Goal: Task Accomplishment & Management: Complete application form

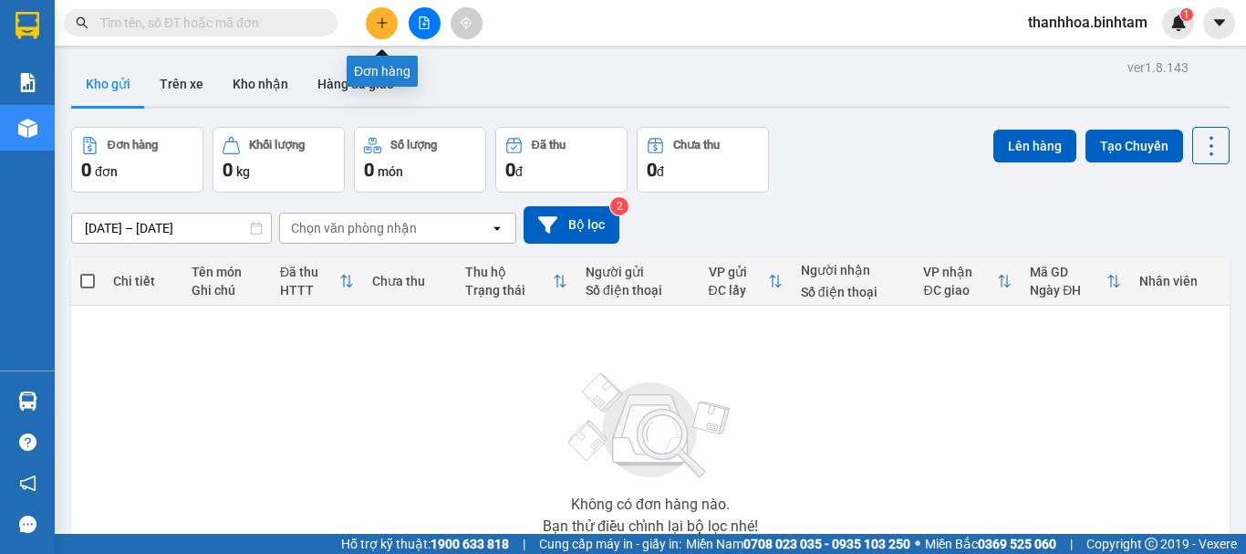
click at [391, 23] on button at bounding box center [382, 23] width 32 height 32
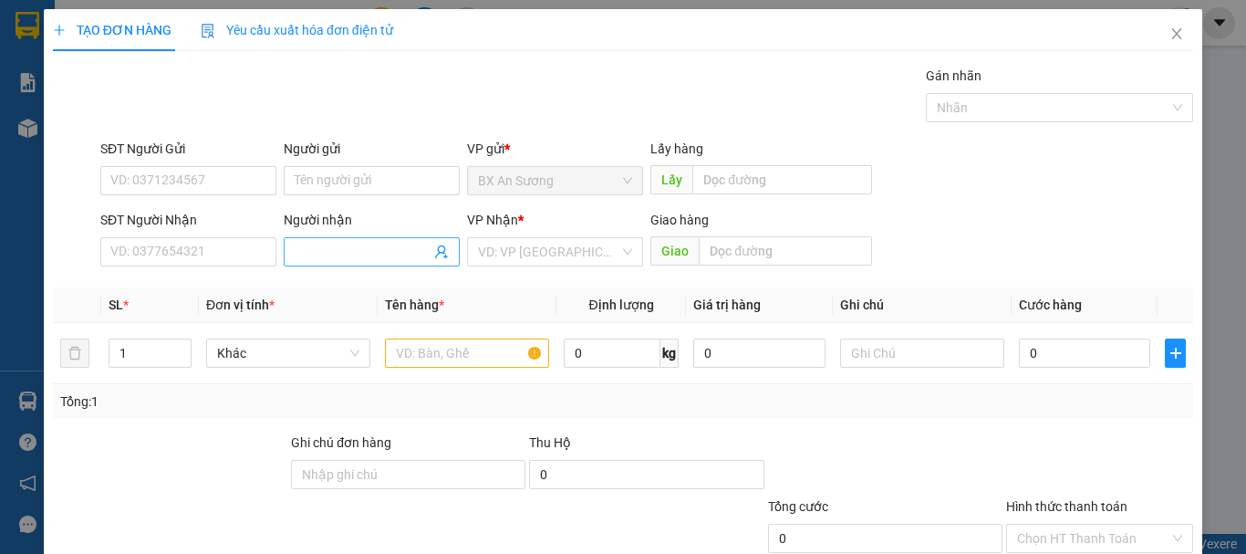
click at [312, 255] on input "Người nhận" at bounding box center [363, 252] width 136 height 20
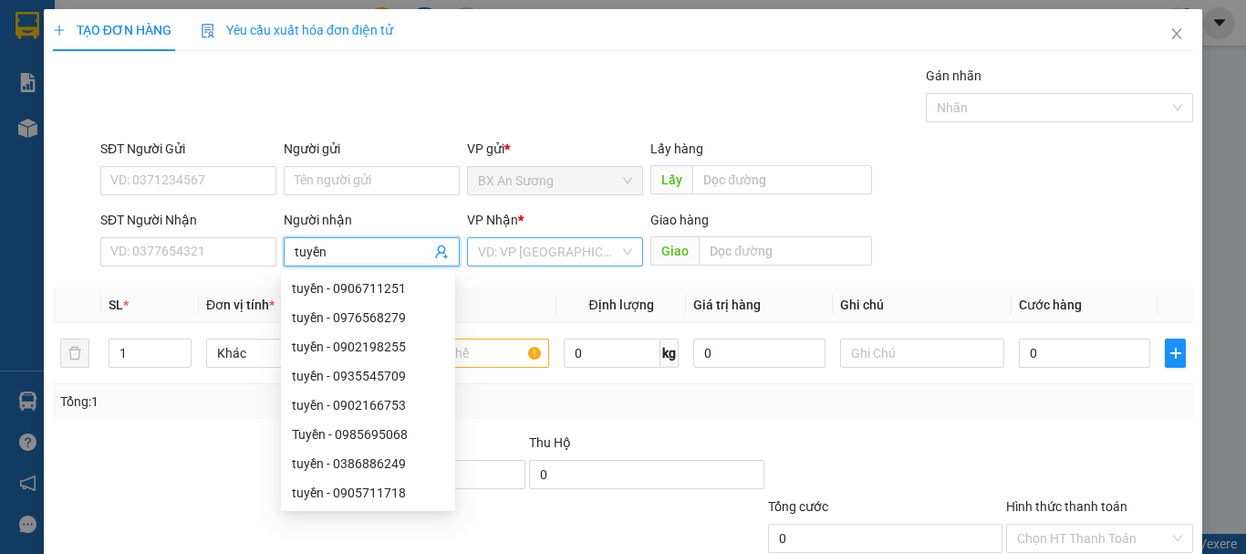
click at [623, 254] on div "VD: VP Sài Gòn" at bounding box center [555, 251] width 176 height 29
type input "tuyền"
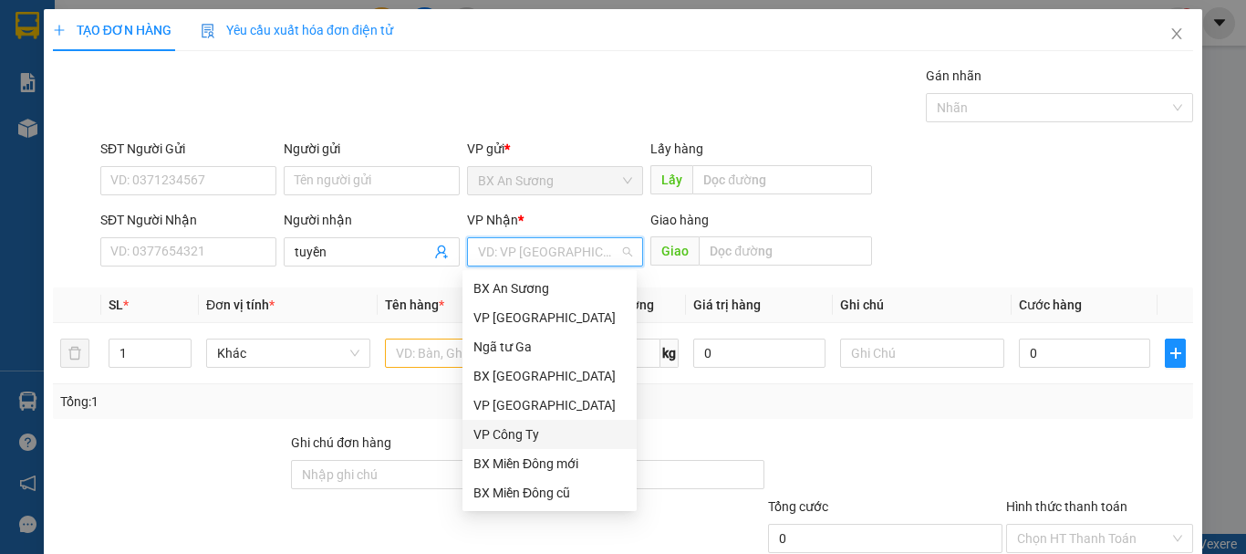
click at [529, 439] on div "VP Công Ty" at bounding box center [549, 434] width 152 height 20
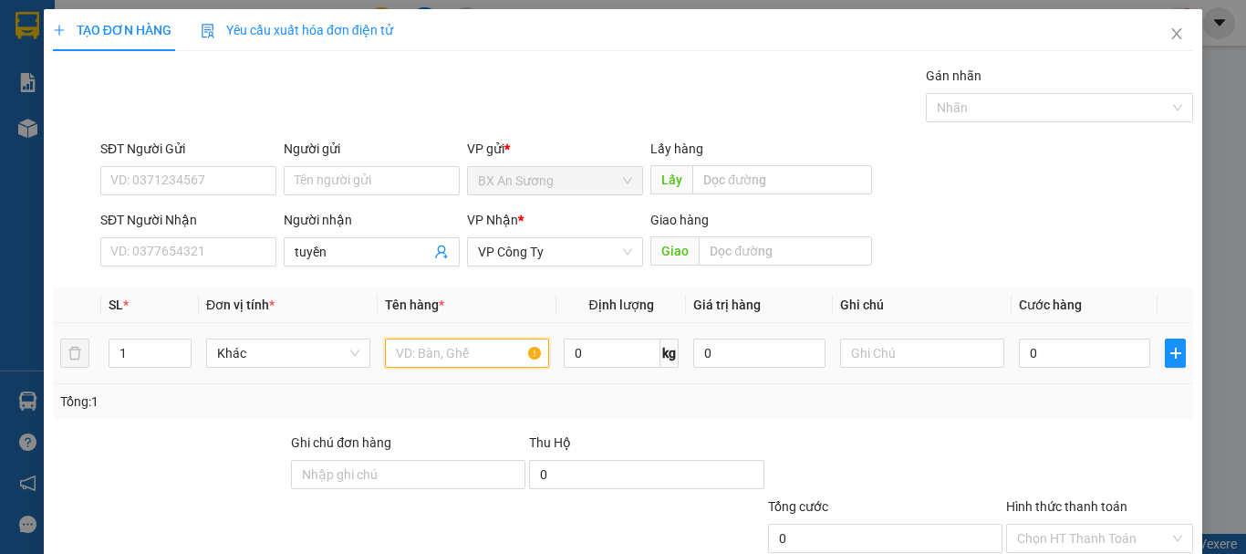
click at [481, 344] on input "text" at bounding box center [467, 352] width 164 height 29
type input "7 thung xốp"
click at [1061, 356] on input "0" at bounding box center [1084, 352] width 131 height 29
type input "7"
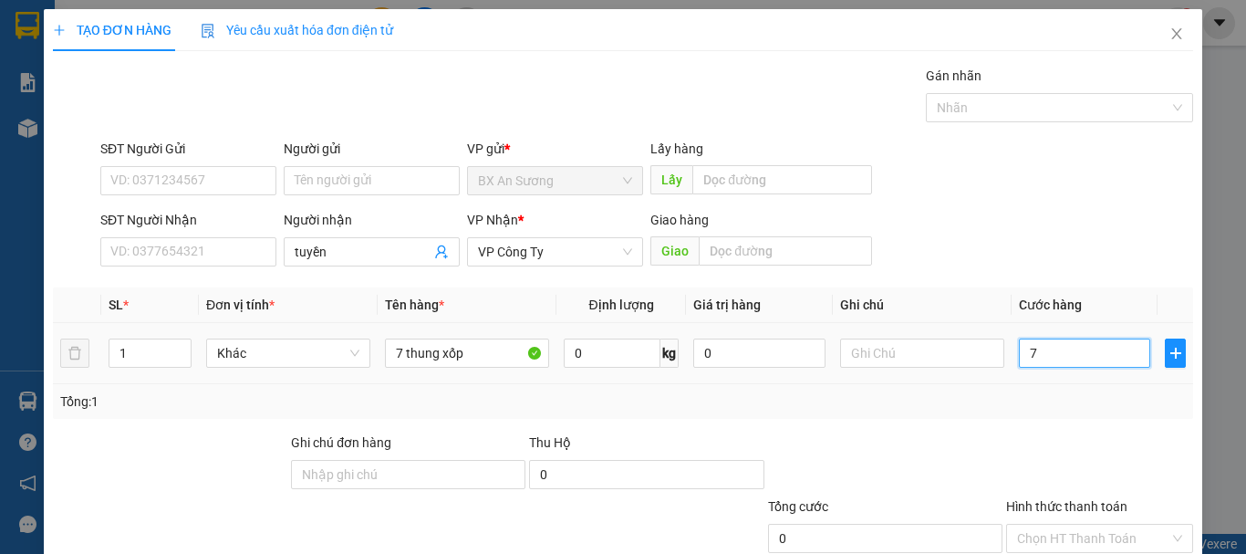
type input "7"
type input "70"
type input "700"
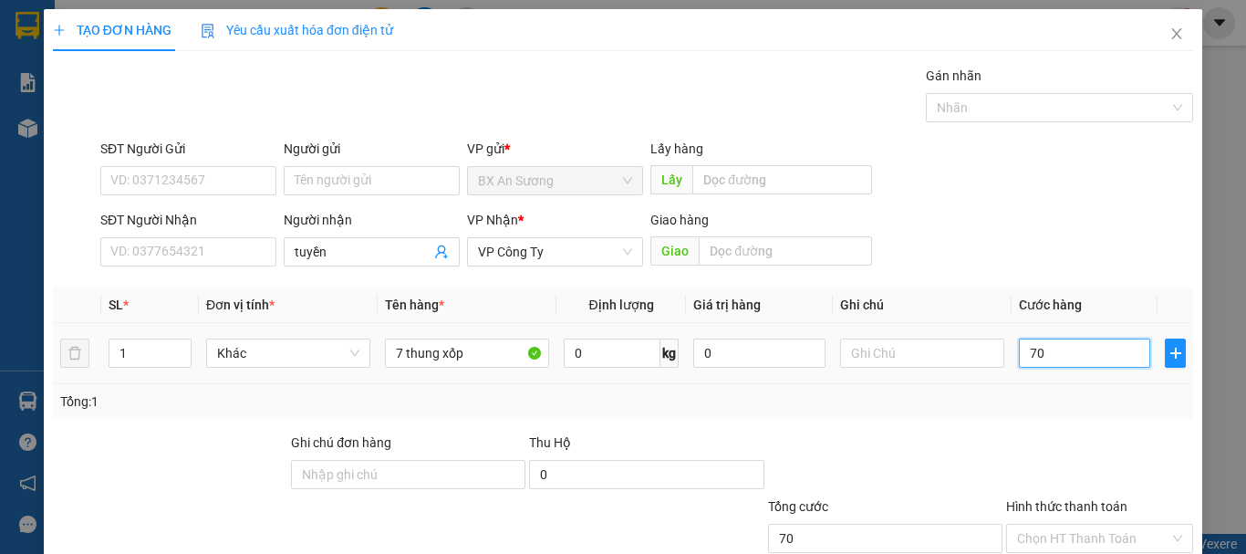
type input "700"
type input "7.000"
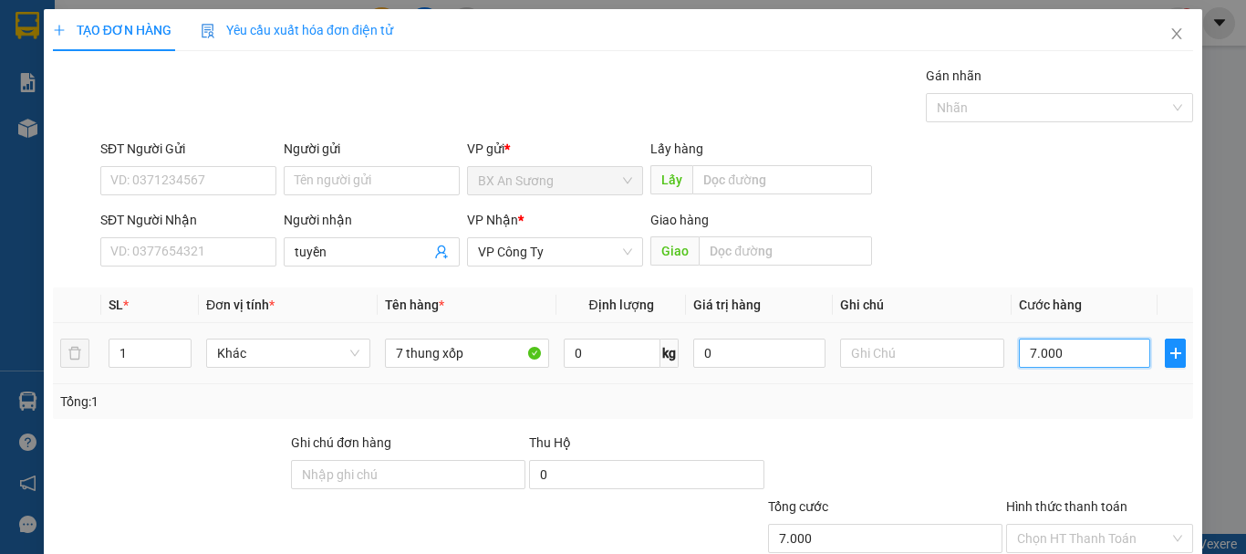
type input "70.000"
type input "700.000"
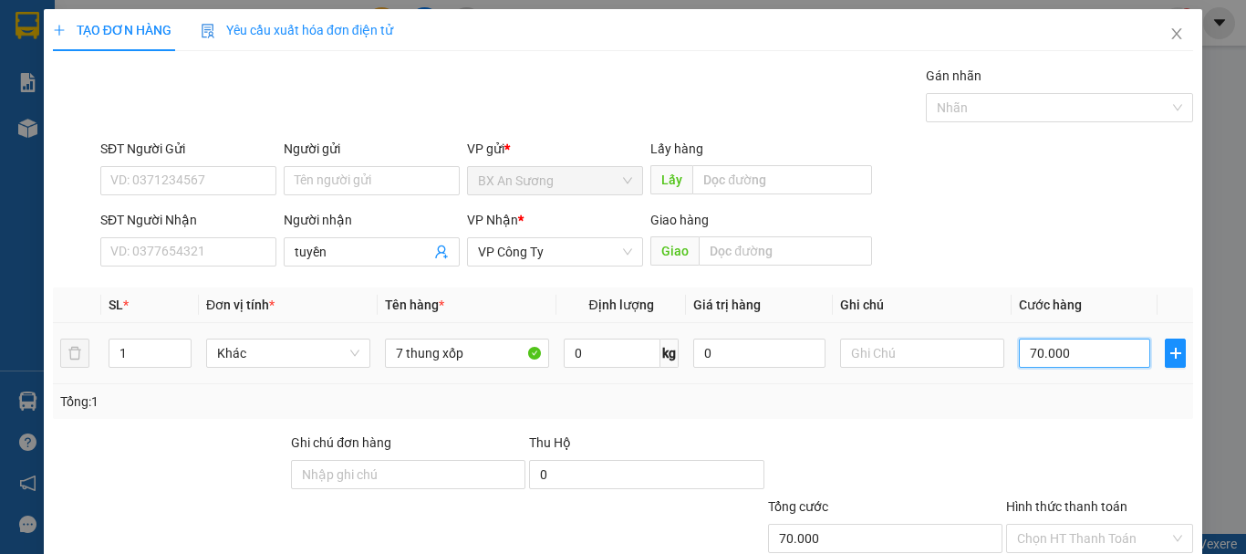
type input "700.000"
click at [935, 496] on div "Tổng cước" at bounding box center [885, 509] width 234 height 27
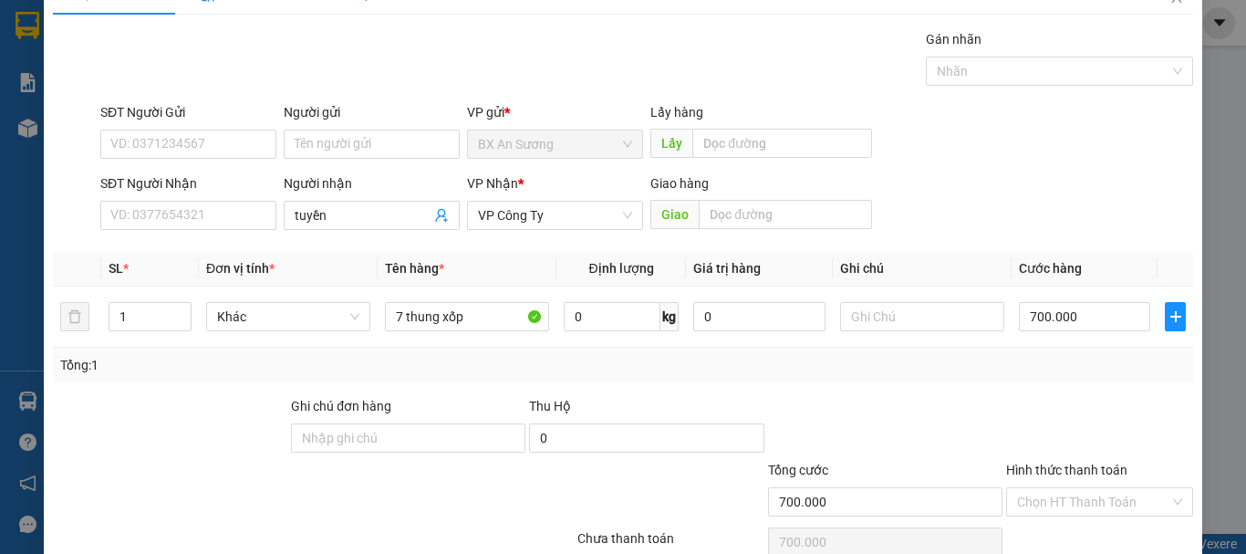
scroll to position [121, 0]
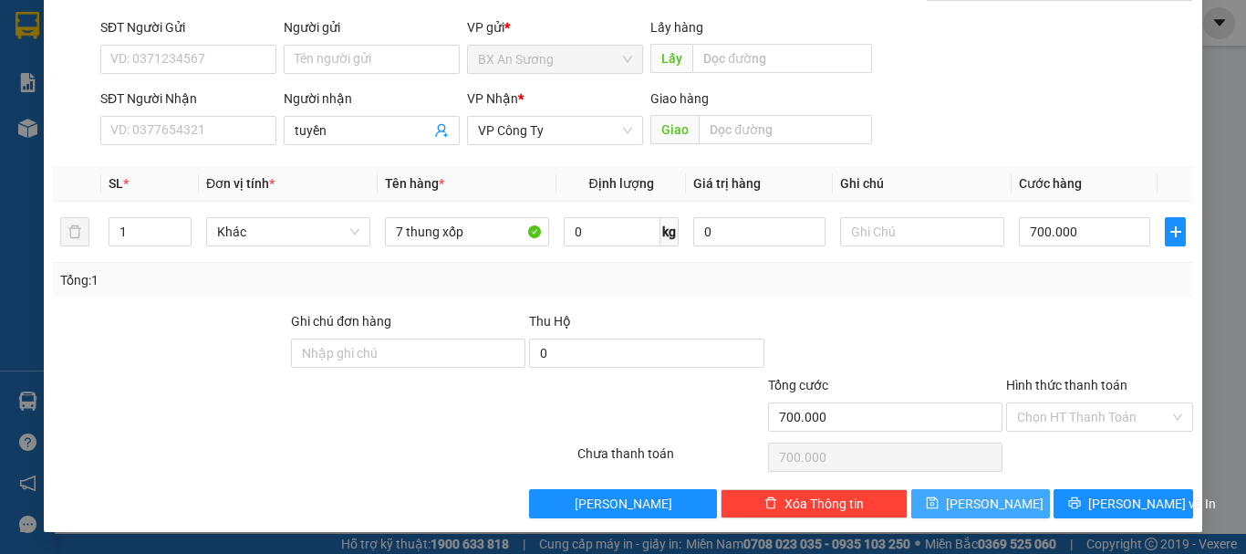
click at [939, 499] on button "Lưu" at bounding box center [981, 503] width 140 height 29
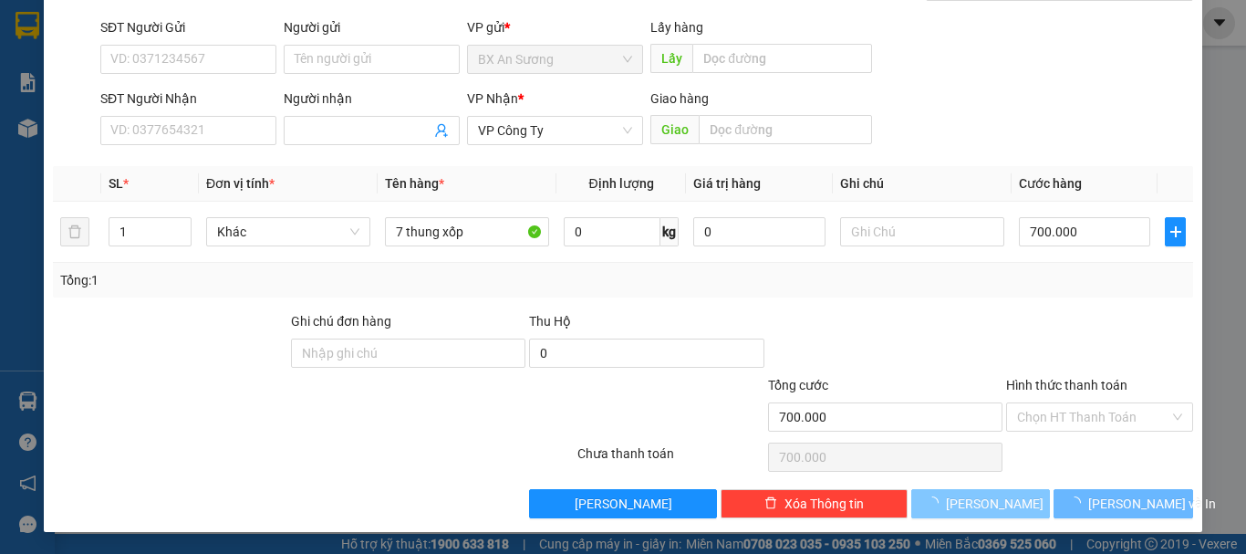
type input "0"
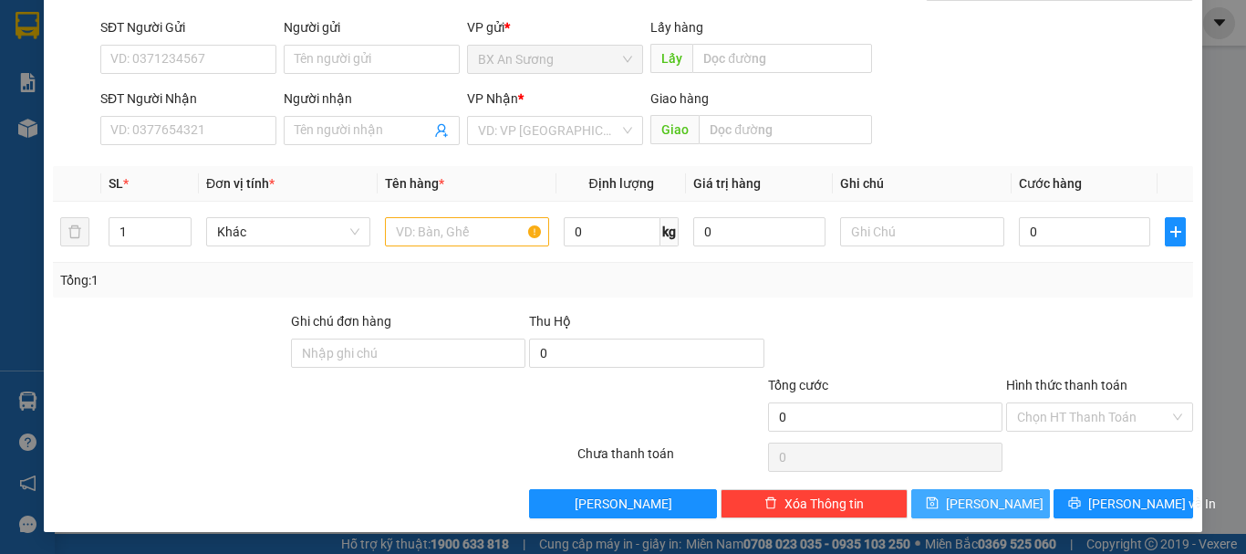
click at [939, 499] on button "Lưu" at bounding box center [981, 503] width 140 height 29
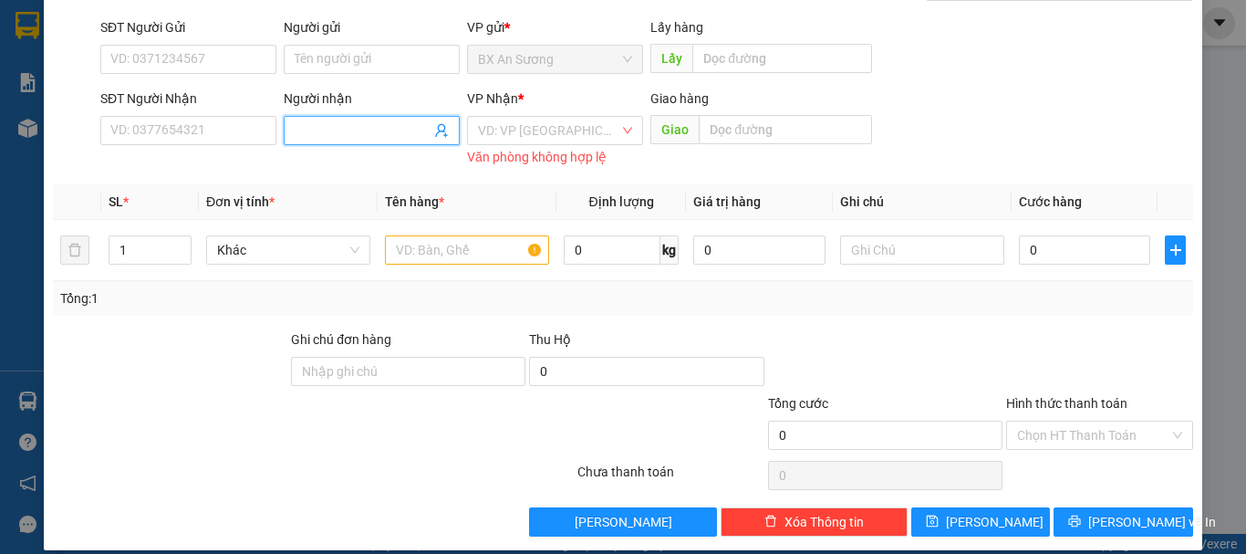
click at [322, 132] on input "Người nhận" at bounding box center [363, 130] width 136 height 20
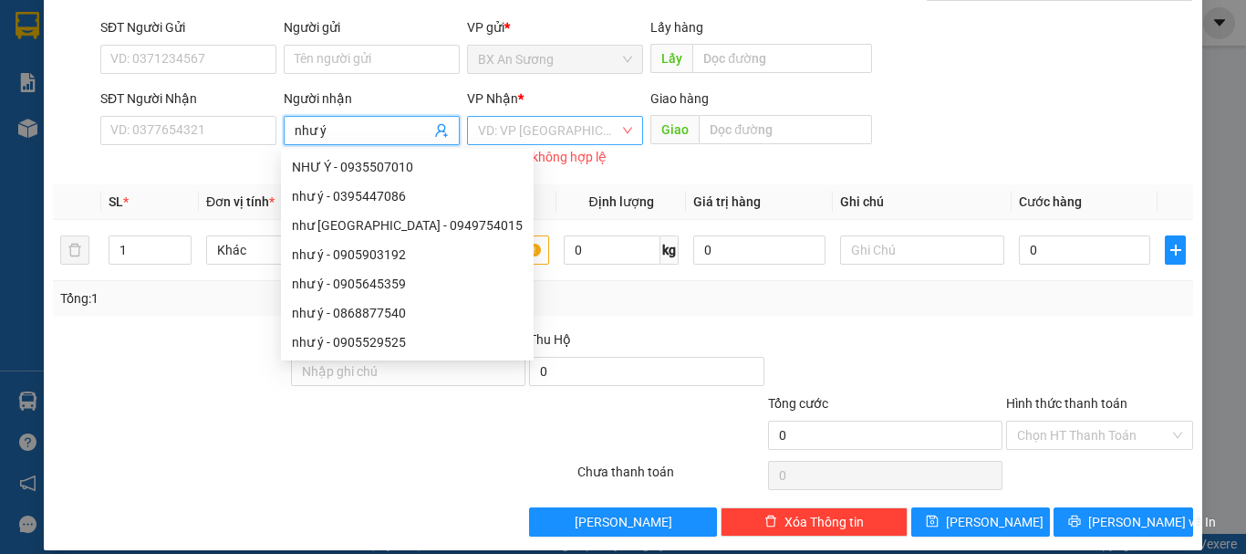
click at [616, 129] on div "VD: VP Sài Gòn" at bounding box center [555, 130] width 176 height 29
type input "như ý"
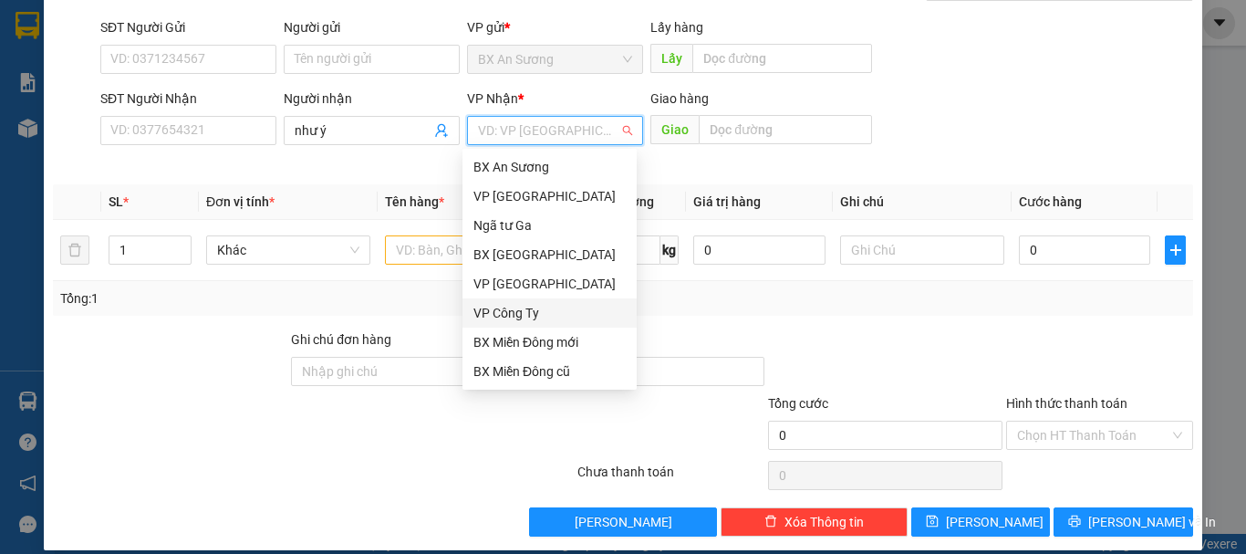
click at [540, 319] on div "VP Công Ty" at bounding box center [549, 313] width 152 height 20
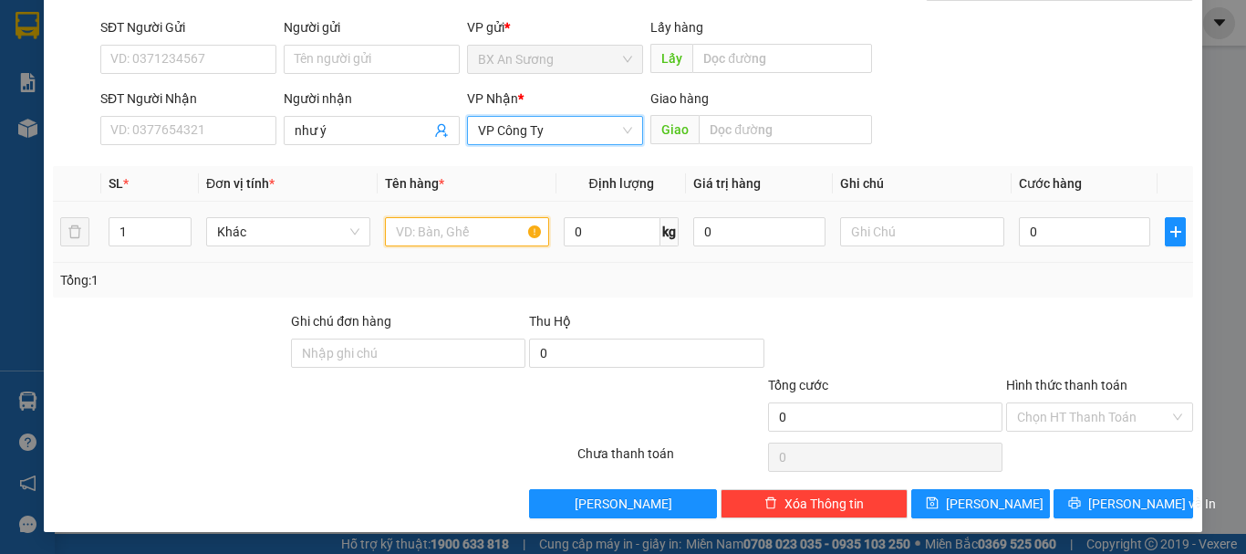
click at [439, 233] on input "text" at bounding box center [467, 231] width 164 height 29
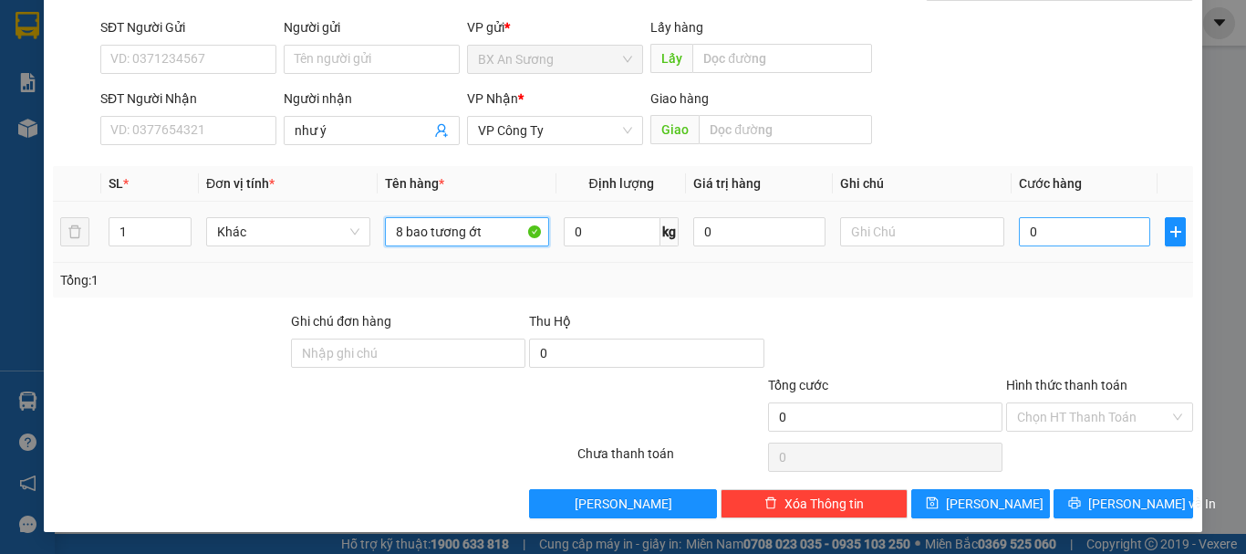
type input "8 bao tương ớt"
click at [1065, 232] on input "0" at bounding box center [1084, 231] width 131 height 29
type input "2"
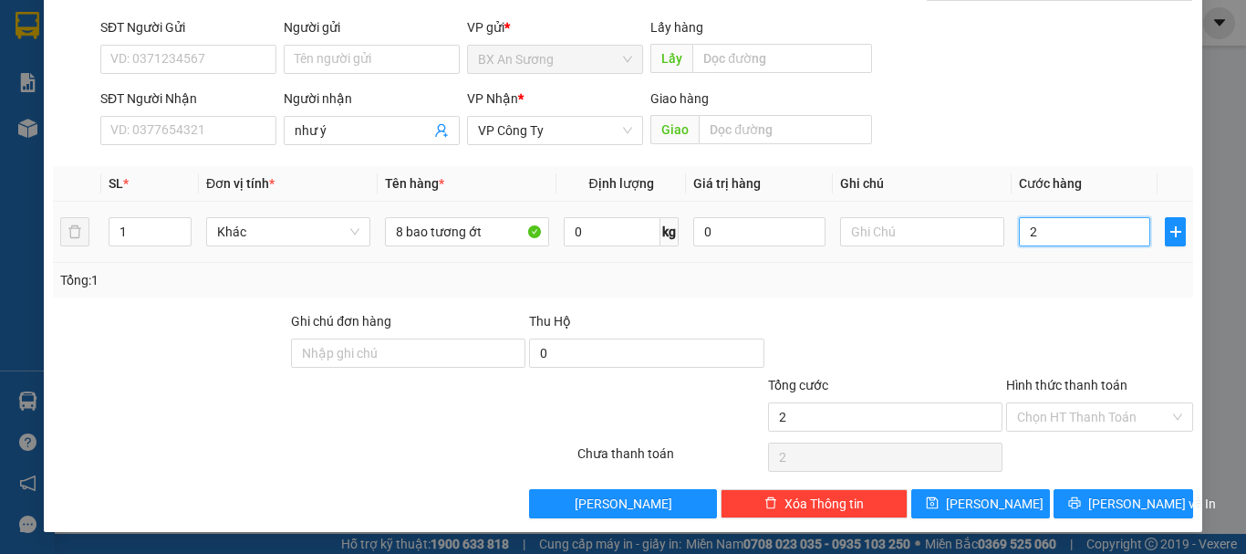
type input "20"
type input "200"
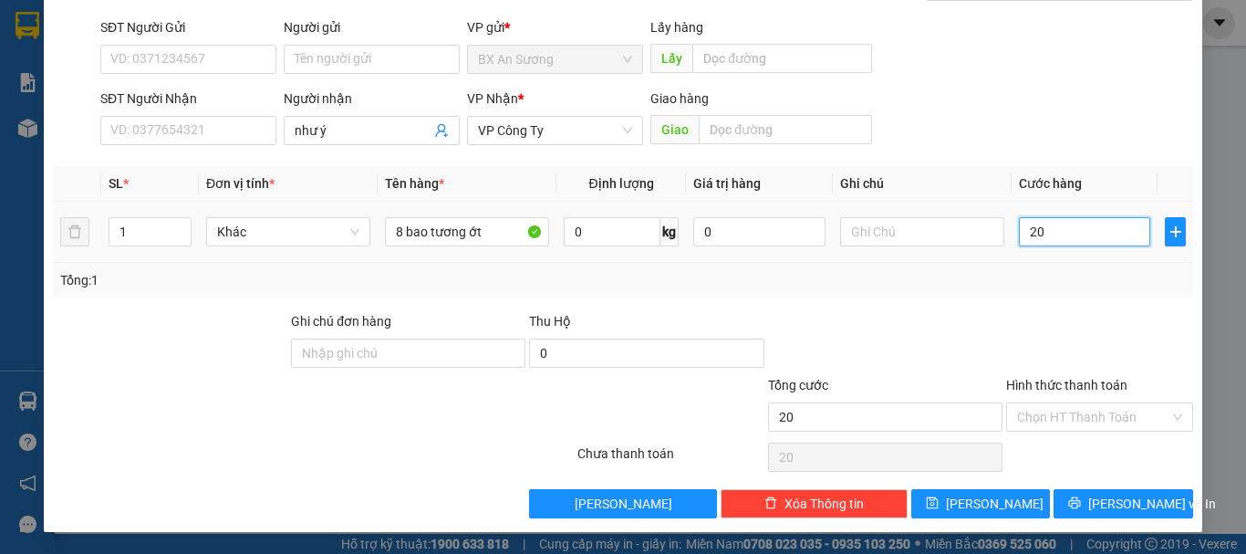
type input "200"
type input "2.000"
type input "20.000"
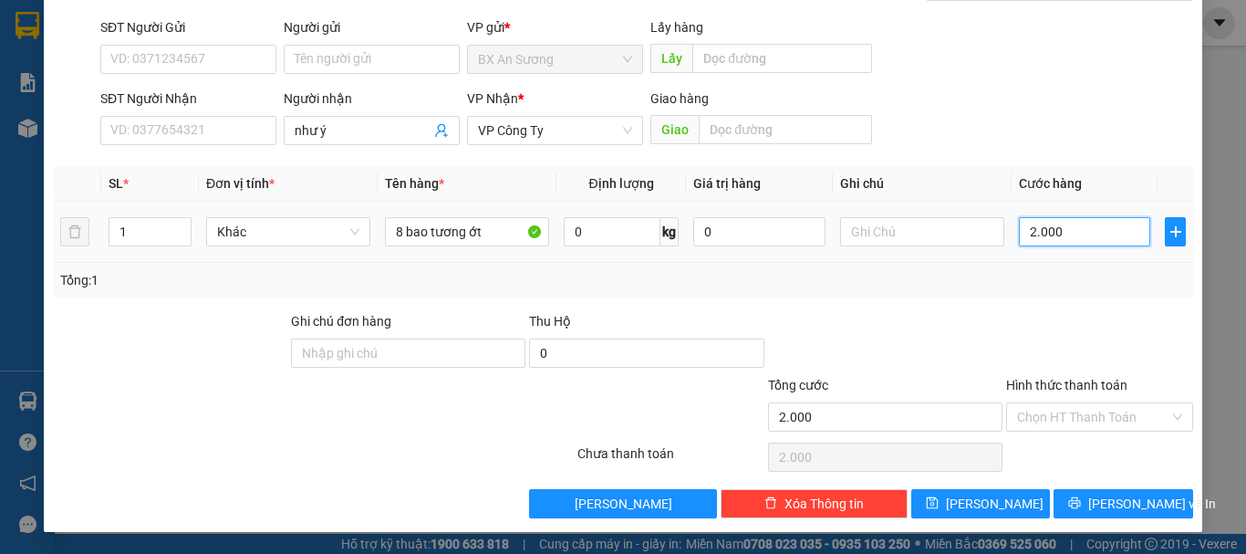
type input "20.000"
type input "200.000"
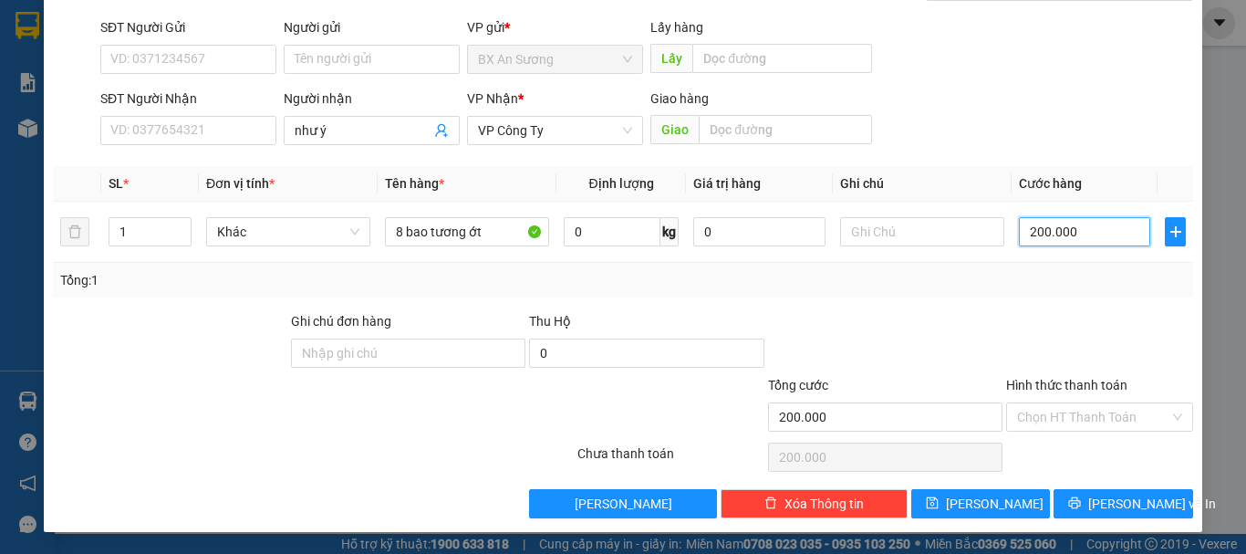
type input "200.000"
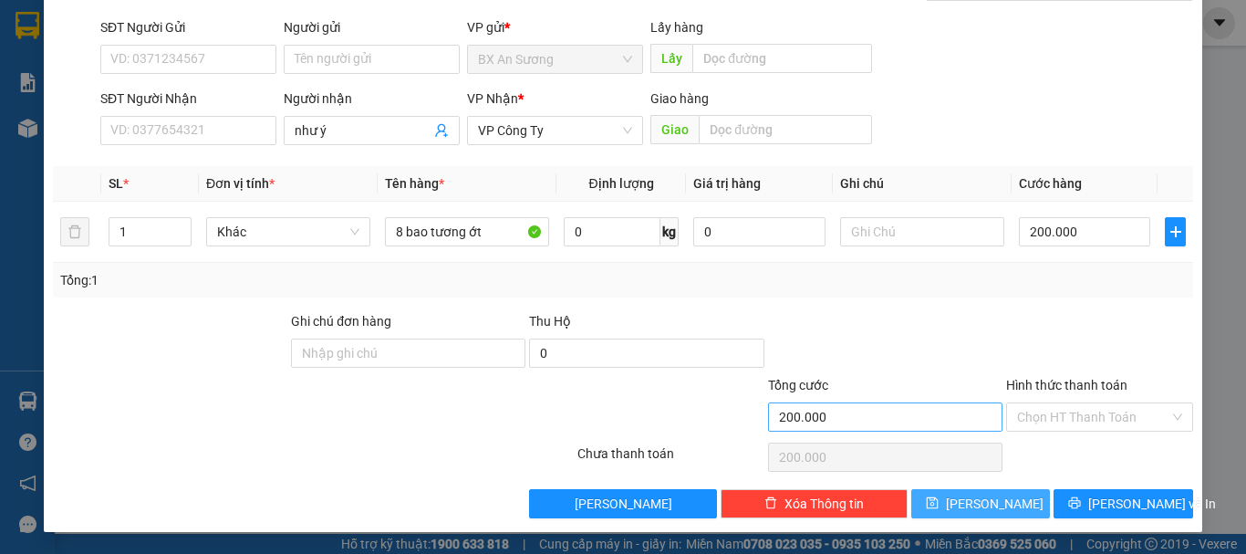
click at [980, 502] on span "Lưu" at bounding box center [995, 503] width 98 height 20
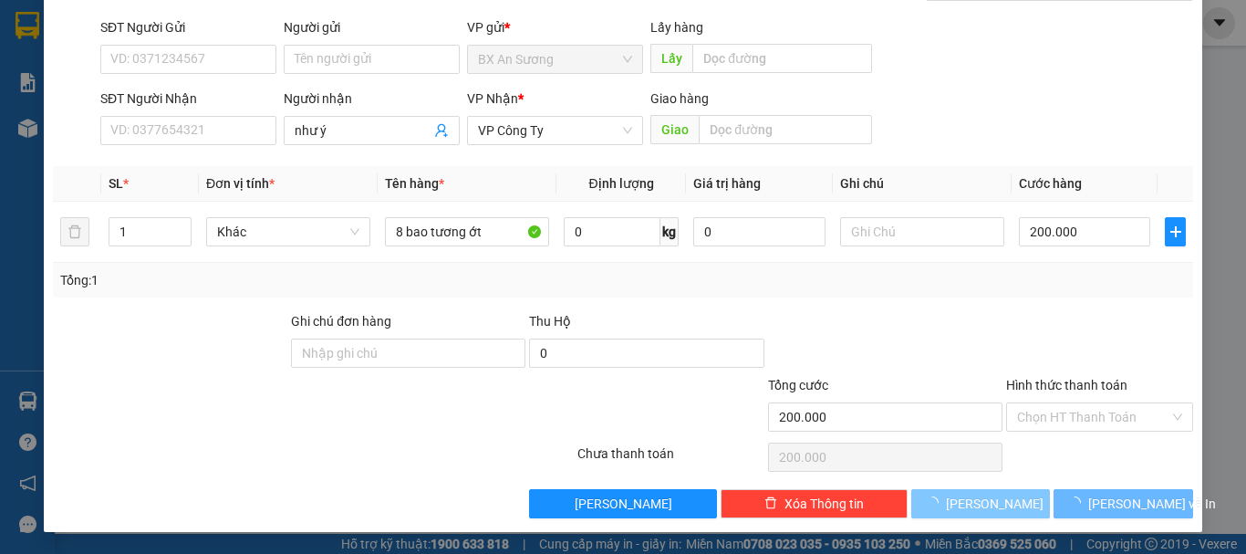
click at [980, 502] on span "Lưu" at bounding box center [995, 503] width 98 height 20
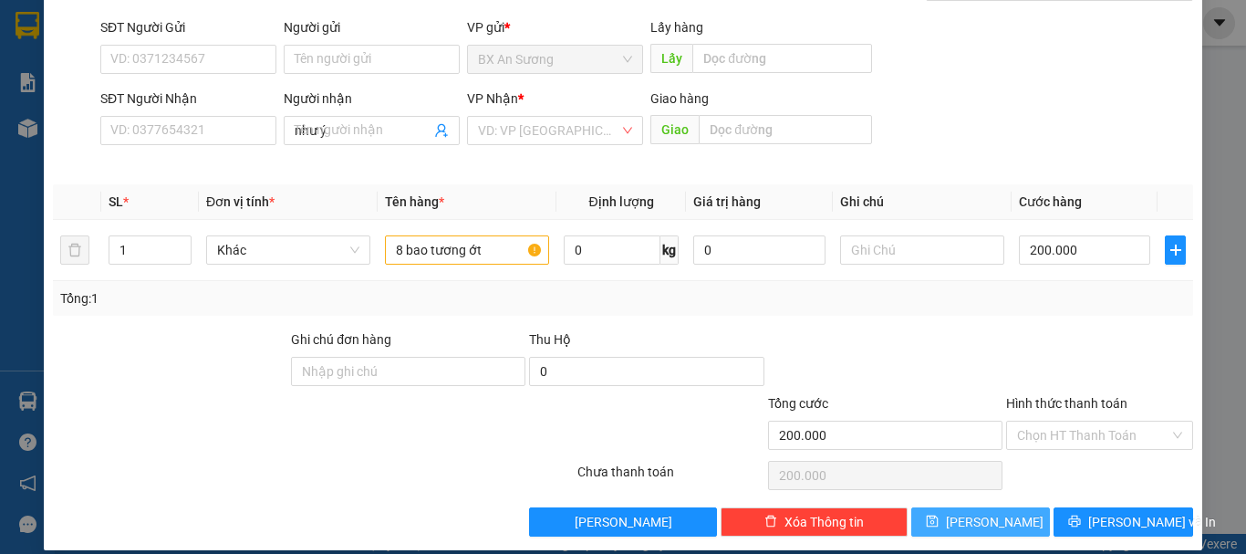
type input "0"
click at [980, 502] on div "Transit Pickup Surcharge Ids Transit Deliver Surcharge Ids Transit Deliver Surc…" at bounding box center [623, 240] width 1140 height 592
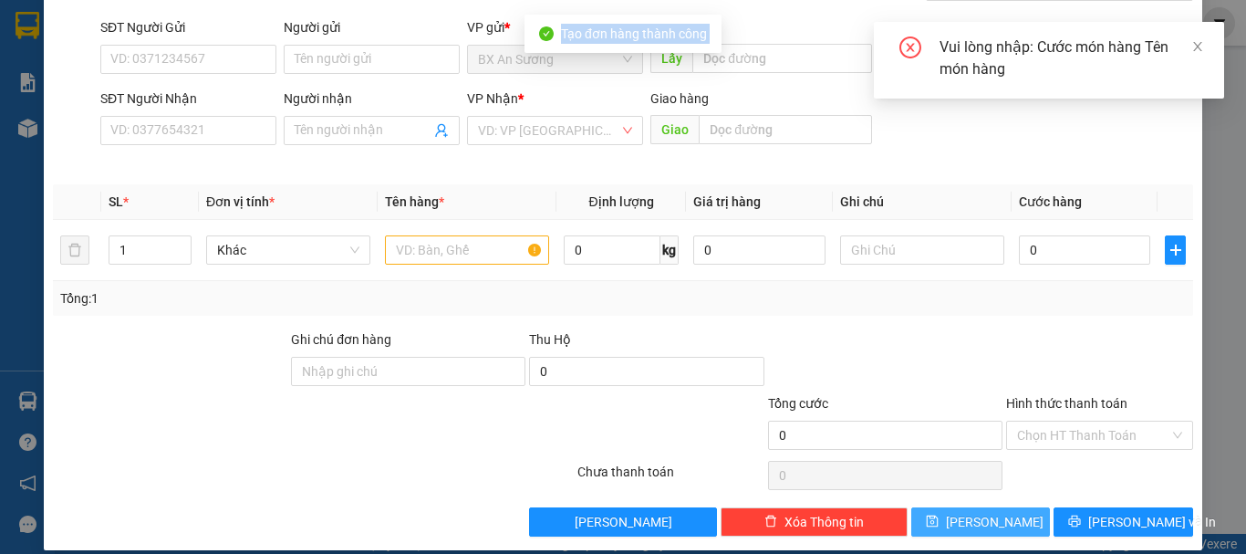
click at [980, 502] on div "Transit Pickup Surcharge Ids Transit Deliver Surcharge Ids Transit Deliver Surc…" at bounding box center [623, 240] width 1140 height 592
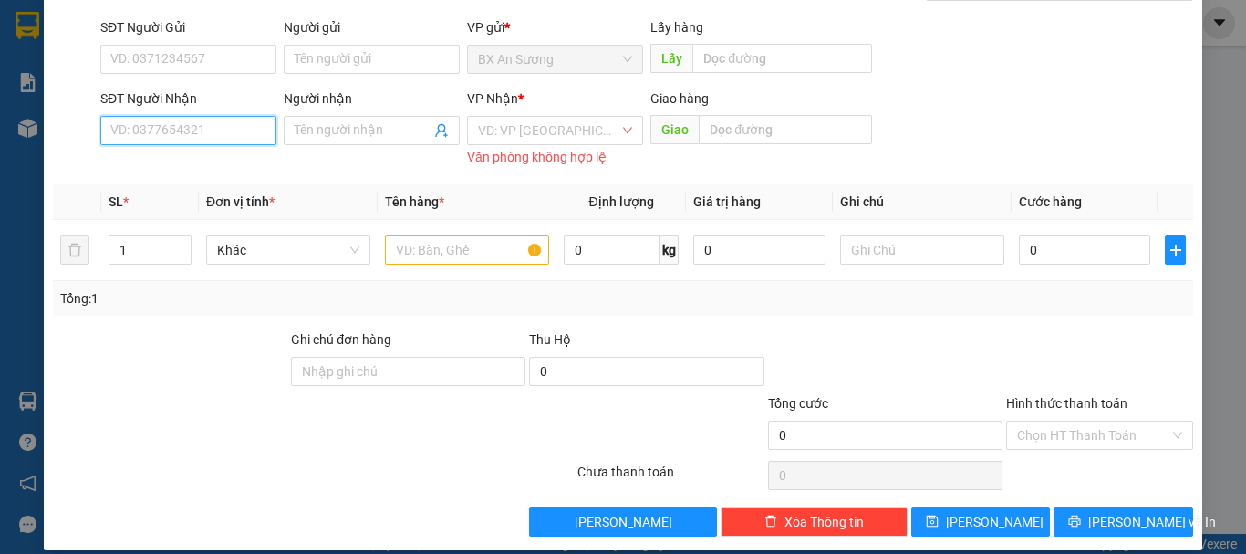
click at [195, 128] on input "SĐT Người Nhận" at bounding box center [188, 130] width 176 height 29
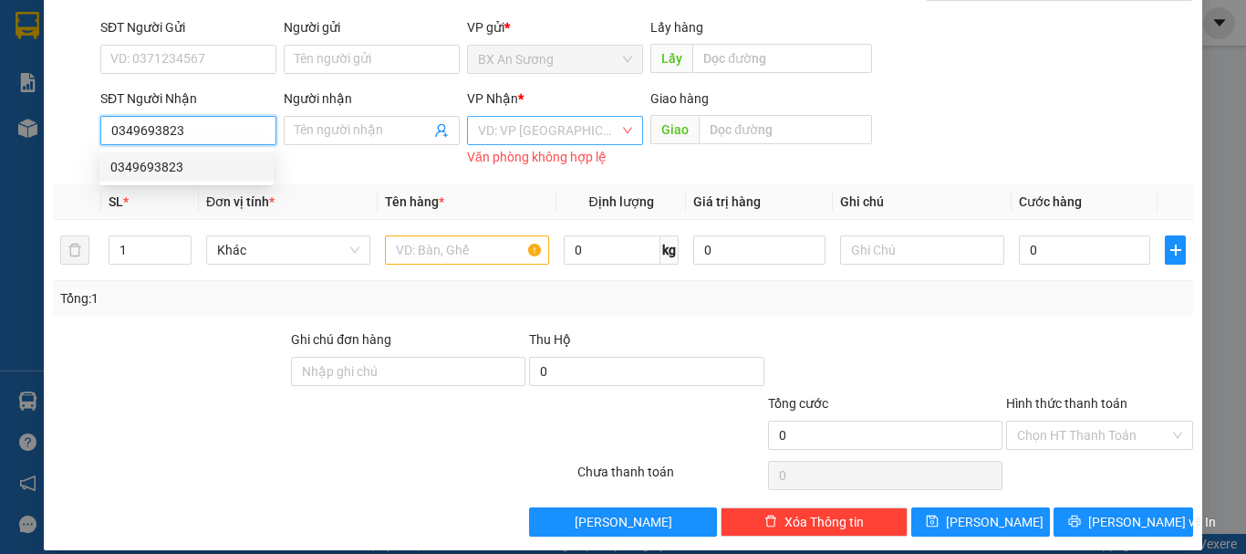
click at [615, 124] on div "VD: VP Sài Gòn" at bounding box center [555, 130] width 176 height 29
type input "0349693823"
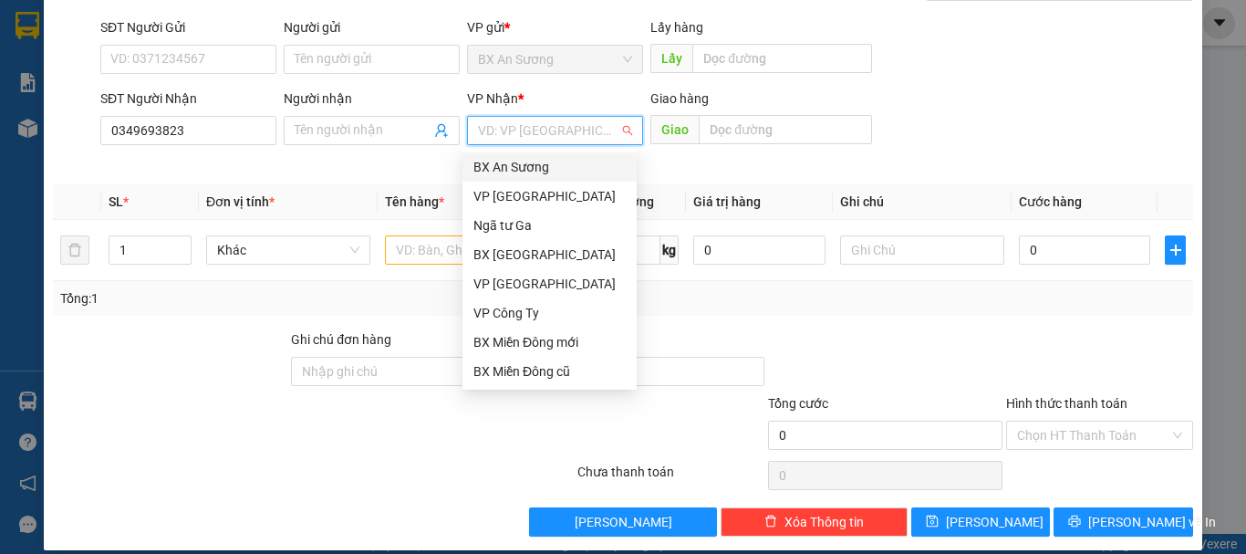
drag, startPoint x: 590, startPoint y: 116, endPoint x: 473, endPoint y: 103, distance: 117.4
click at [473, 103] on div "VP Nhận * VD: VP Sài Gòn Văn phòng không hợp lệ" at bounding box center [555, 129] width 176 height 82
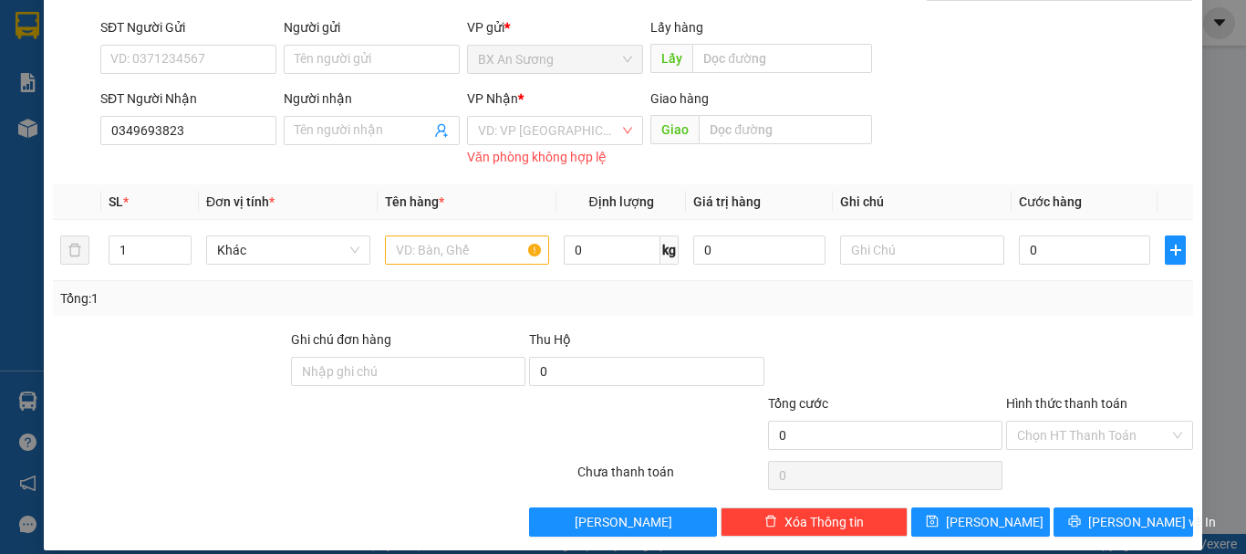
click at [362, 78] on div "Người gửi Tên người gửi" at bounding box center [372, 49] width 176 height 64
click at [623, 129] on div "VD: VP Sài Gòn" at bounding box center [555, 130] width 176 height 29
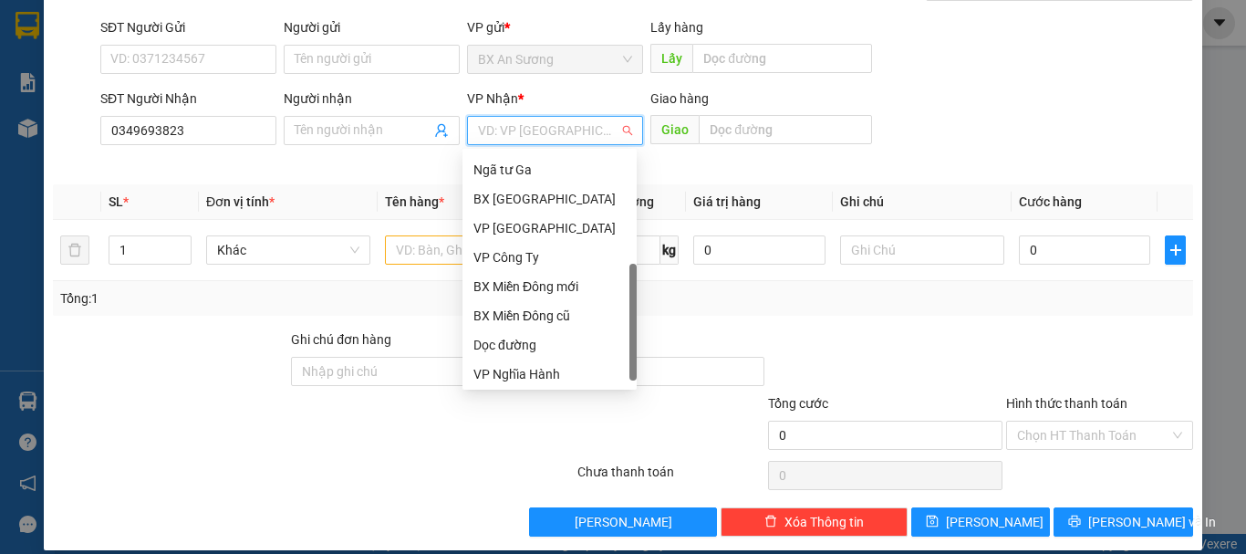
drag, startPoint x: 631, startPoint y: 250, endPoint x: 621, endPoint y: 382, distance: 132.6
click at [621, 382] on div "BX An Sương VP Tân Bình Ngã tư Ga BX Quảng Ngãi VP Hà Nội VP Công Ty BX Miền Đô…" at bounding box center [549, 268] width 174 height 233
click at [502, 344] on div "Dọc đường" at bounding box center [549, 342] width 152 height 20
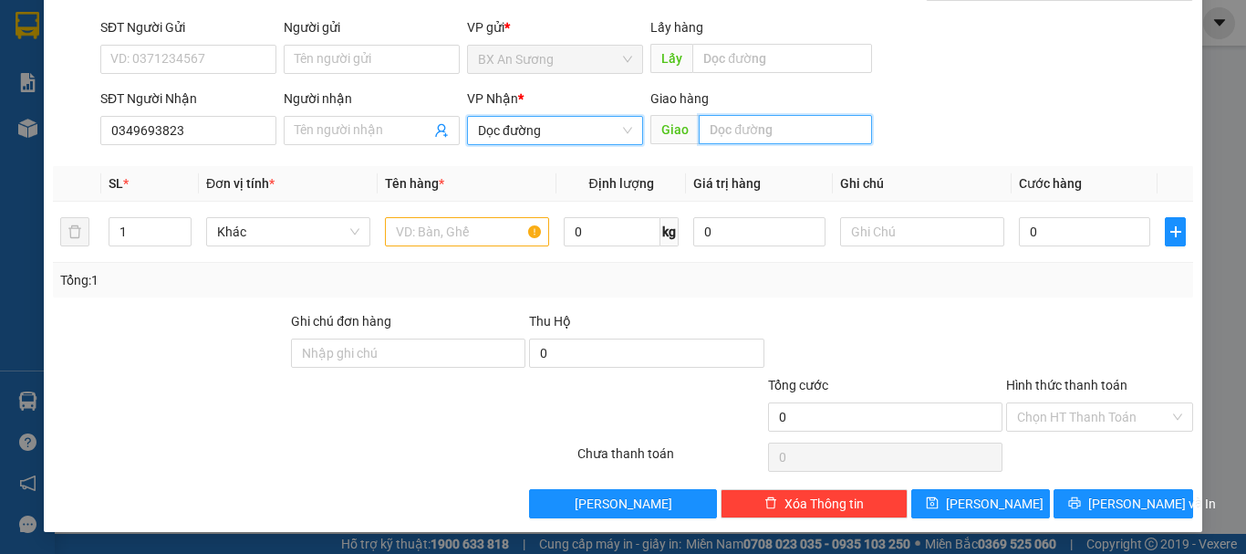
click at [727, 122] on input "text" at bounding box center [785, 129] width 173 height 29
type input "cây xăng cộng hoà"
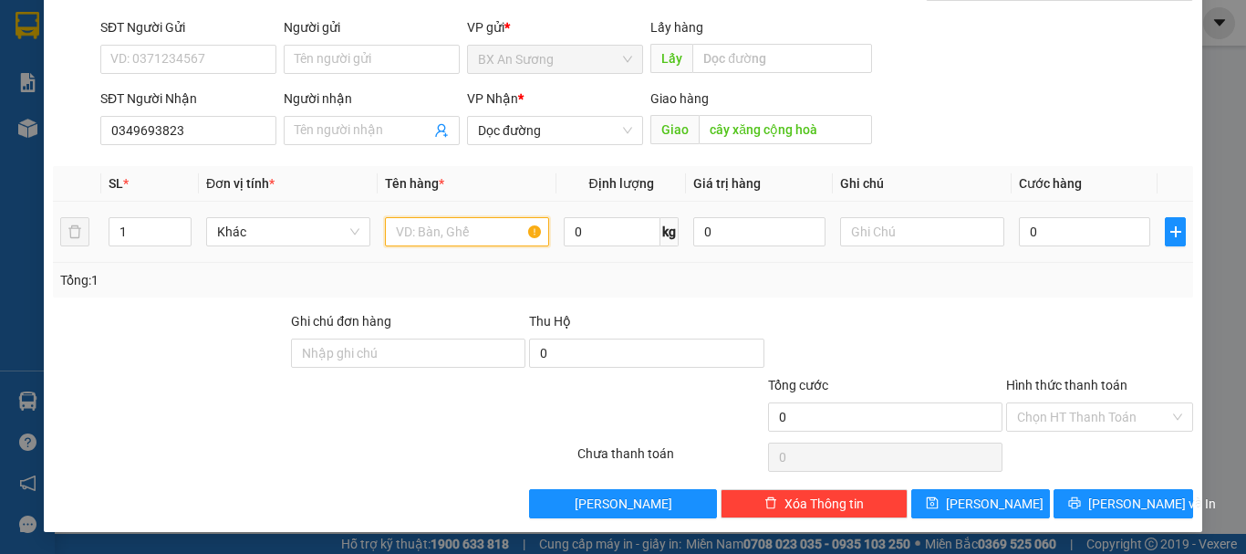
click at [454, 219] on input "text" at bounding box center [467, 231] width 164 height 29
type input "1 cục đen"
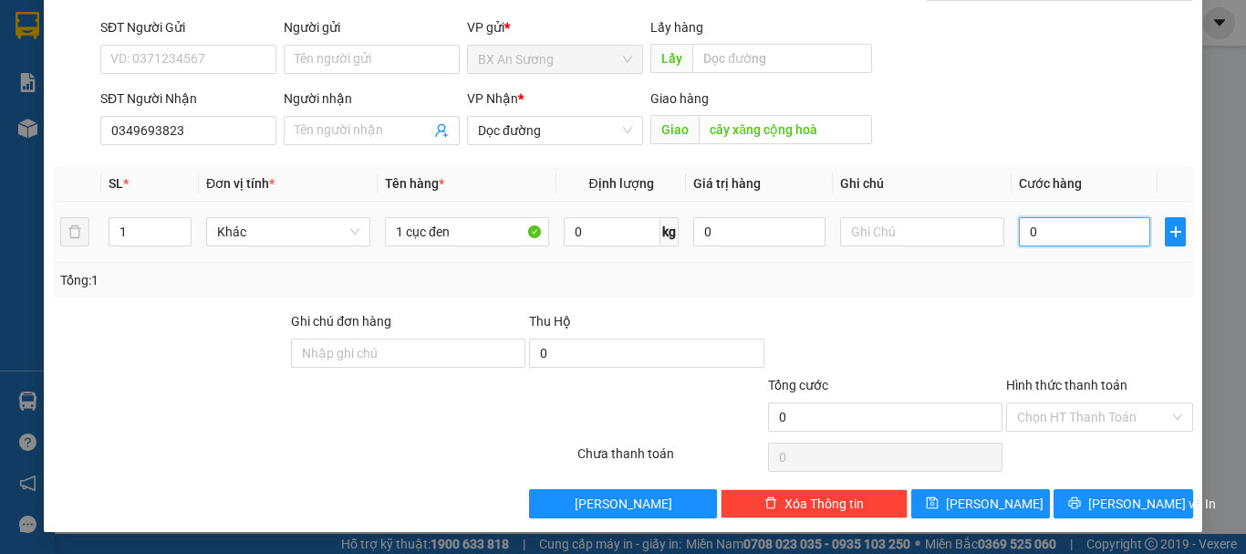
click at [1045, 231] on input "0" at bounding box center [1084, 231] width 131 height 29
type input "1"
type input "10"
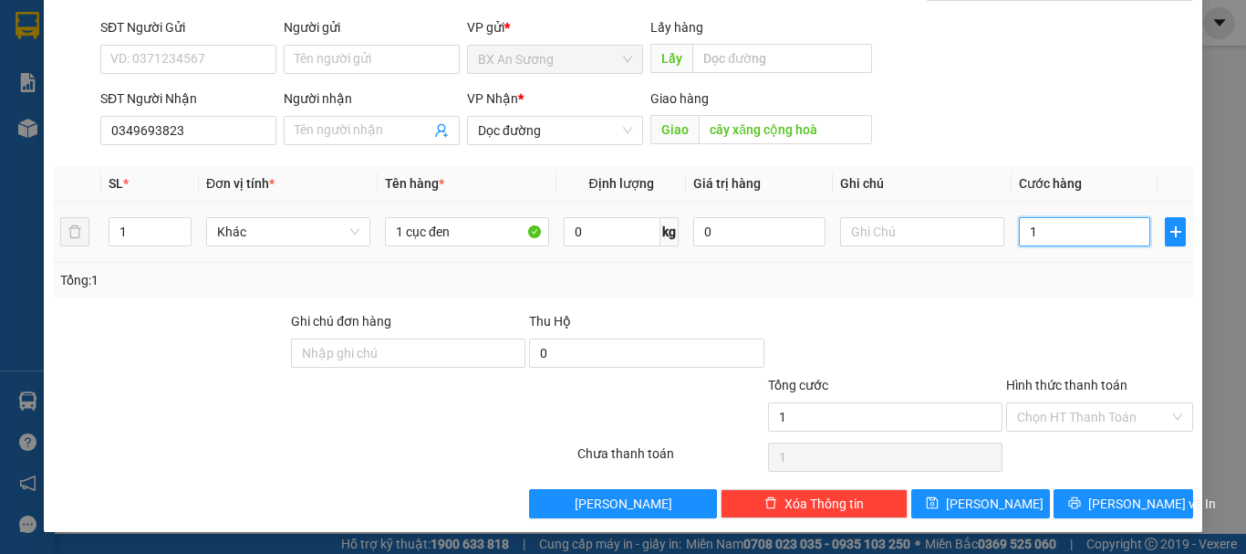
type input "10"
type input "100"
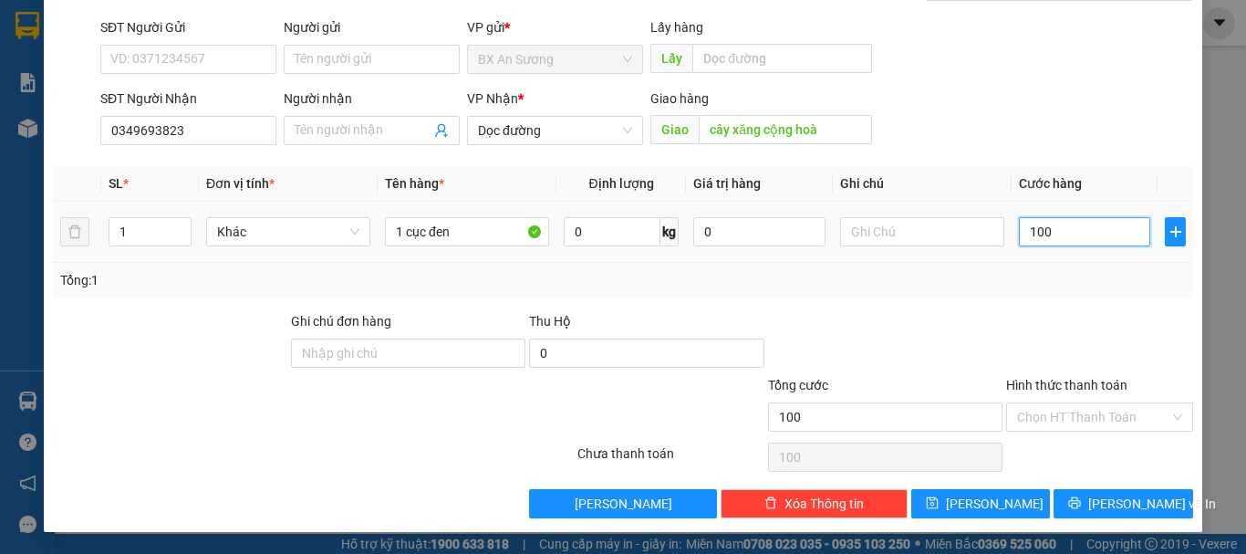
type input "1.000"
type input "10.000"
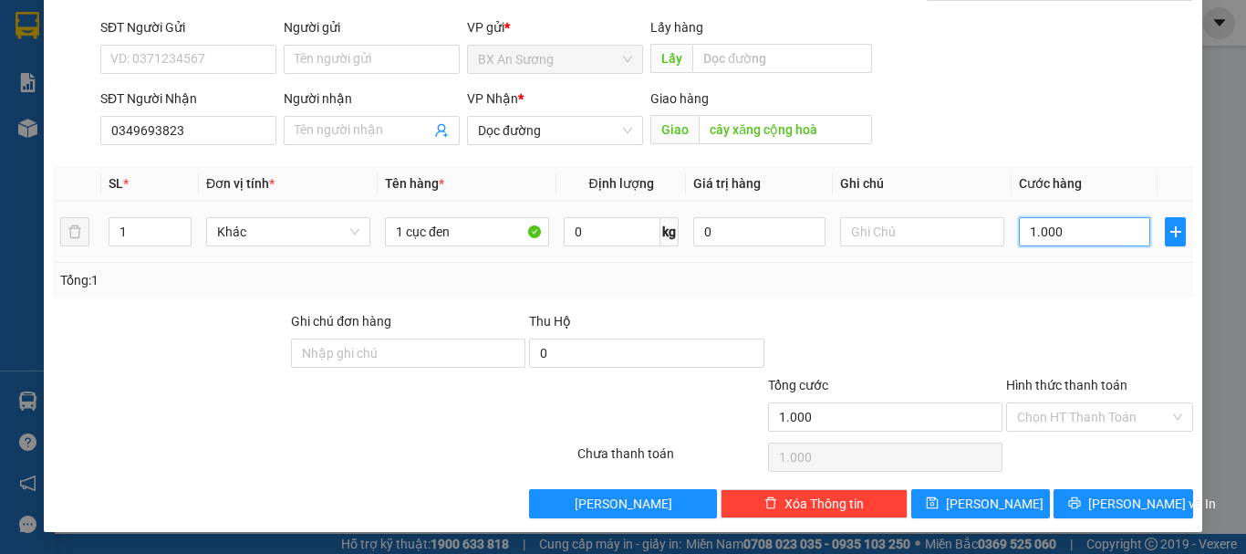
type input "10.000"
type input "100.000"
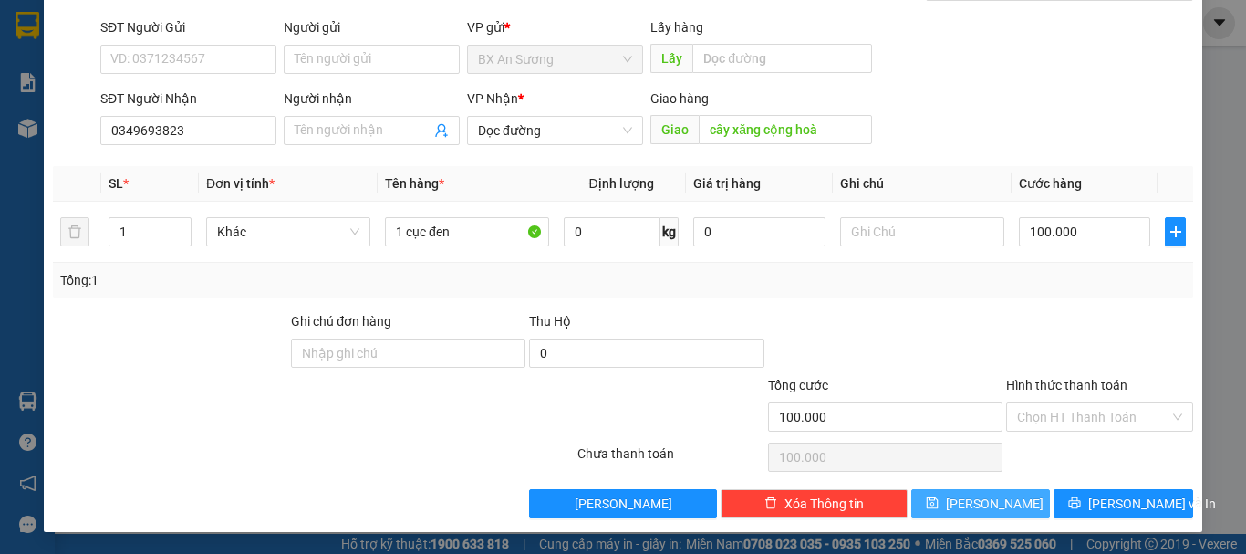
click at [938, 502] on icon "save" at bounding box center [932, 502] width 13 height 13
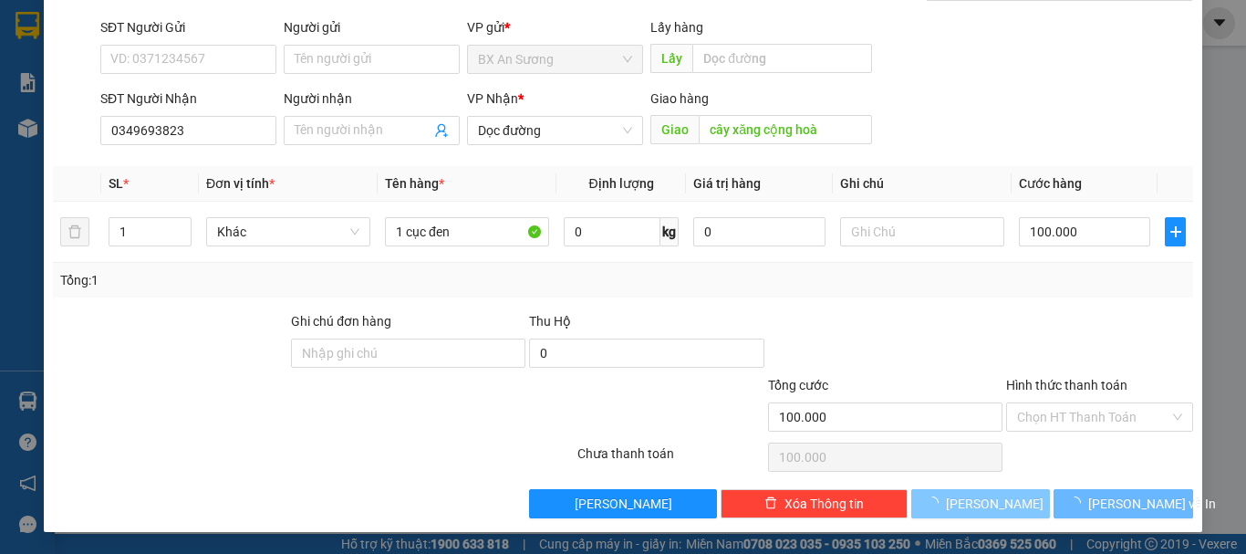
type input "0"
